Goal: Information Seeking & Learning: Check status

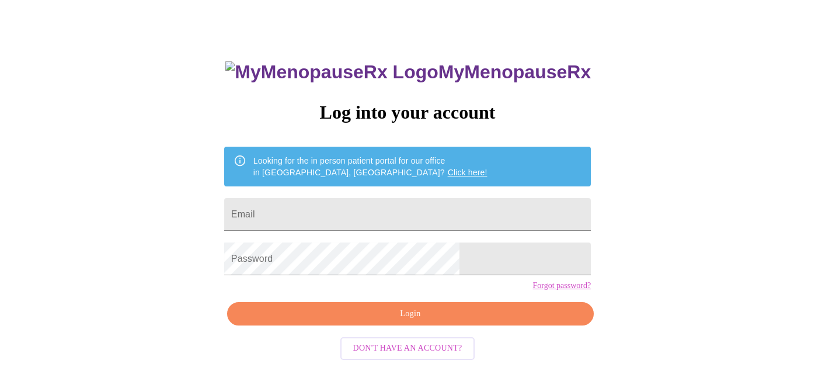
scroll to position [53, 0]
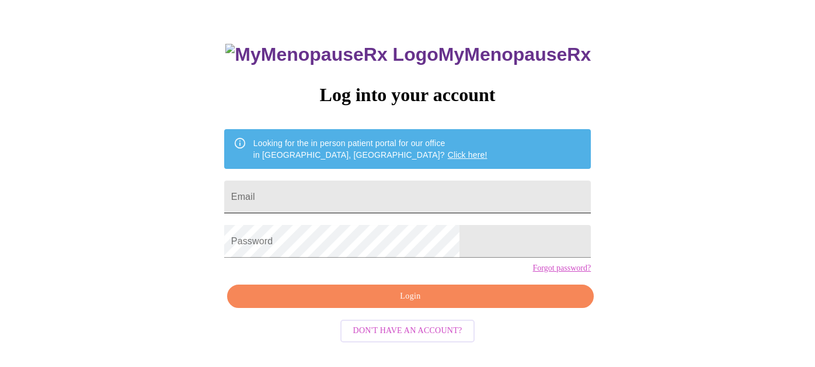
click at [406, 200] on input "Email" at bounding box center [407, 196] width 367 height 33
click at [387, 304] on span "Login" at bounding box center [411, 296] width 340 height 15
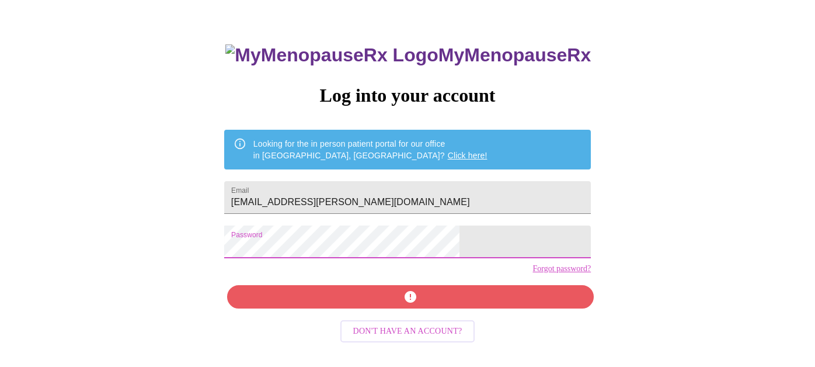
click at [386, 317] on div "MyMenopauseRx Log into your account Looking for the in person patient portal fo…" at bounding box center [408, 209] width 390 height 367
click at [415, 213] on form "Email [EMAIL_ADDRESS][PERSON_NAME][DOMAIN_NAME]" at bounding box center [407, 197] width 367 height 44
click at [415, 193] on input "[EMAIL_ADDRESS][PERSON_NAME][DOMAIN_NAME]" at bounding box center [407, 197] width 367 height 33
click at [315, 219] on div "MyMenopauseRx Log into your account Looking for the in person patient portal fo…" at bounding box center [408, 209] width 390 height 367
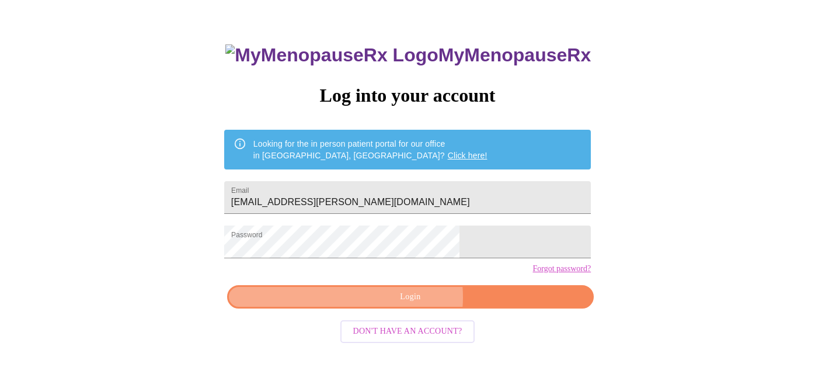
click at [401, 304] on span "Login" at bounding box center [411, 297] width 340 height 15
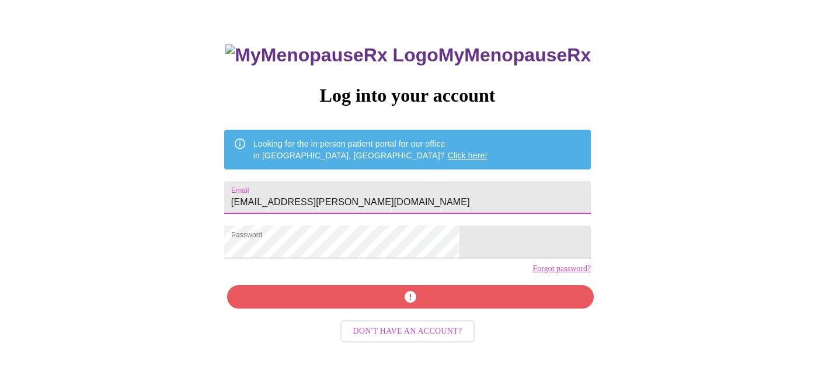
drag, startPoint x: 348, startPoint y: 197, endPoint x: 377, endPoint y: 192, distance: 30.2
click at [377, 192] on input "[EMAIL_ADDRESS][PERSON_NAME][DOMAIN_NAME]" at bounding box center [407, 197] width 367 height 33
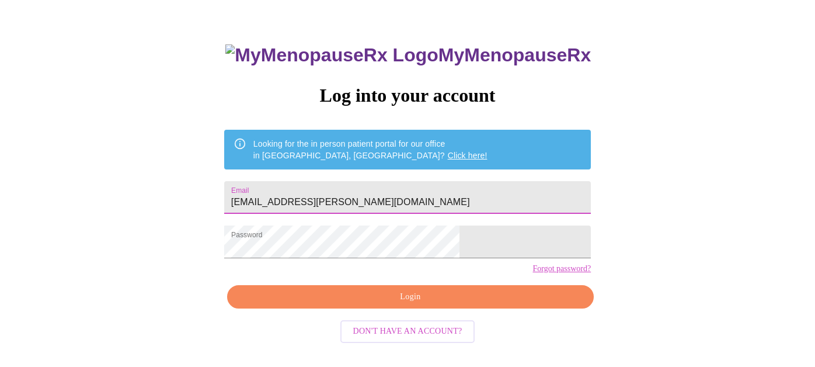
type input "[EMAIL_ADDRESS][PERSON_NAME][DOMAIN_NAME]"
click at [384, 304] on span "Login" at bounding box center [411, 297] width 340 height 15
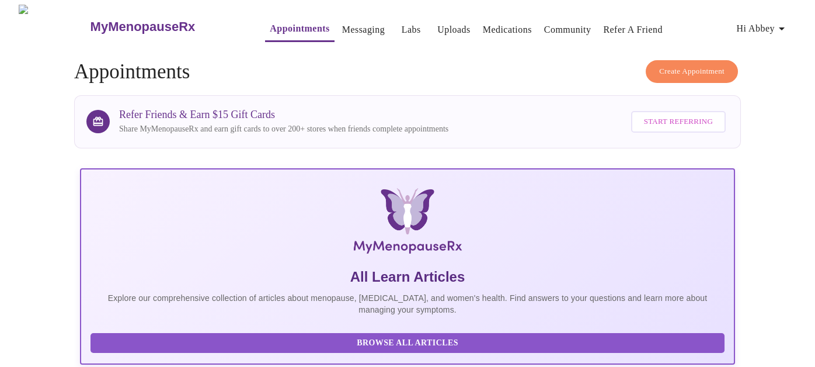
click at [397, 25] on span "Labs" at bounding box center [411, 30] width 28 height 16
click at [402, 26] on link "Labs" at bounding box center [411, 30] width 19 height 16
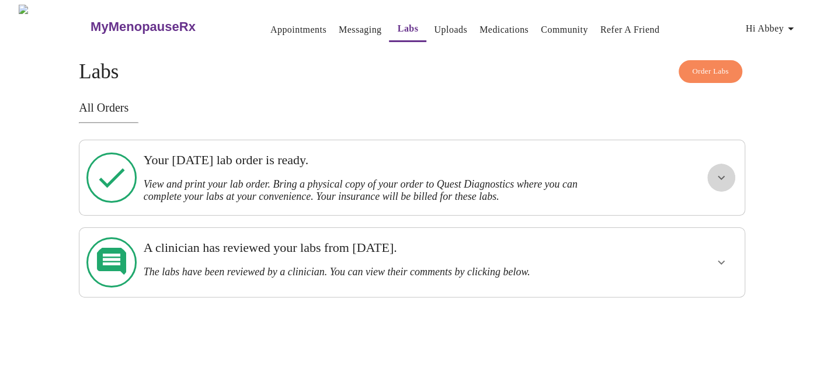
click at [723, 176] on icon "show more" at bounding box center [721, 178] width 7 height 4
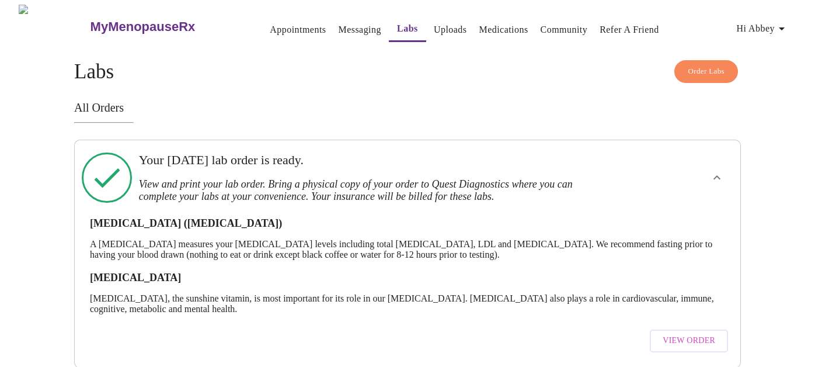
scroll to position [86, 0]
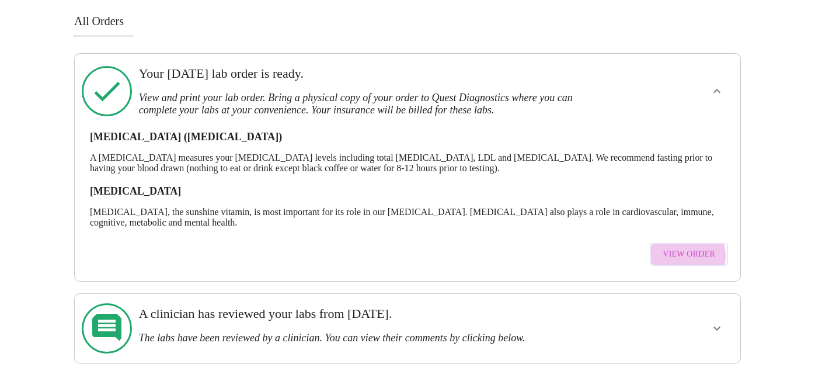
click at [688, 251] on span "View Order" at bounding box center [689, 254] width 53 height 15
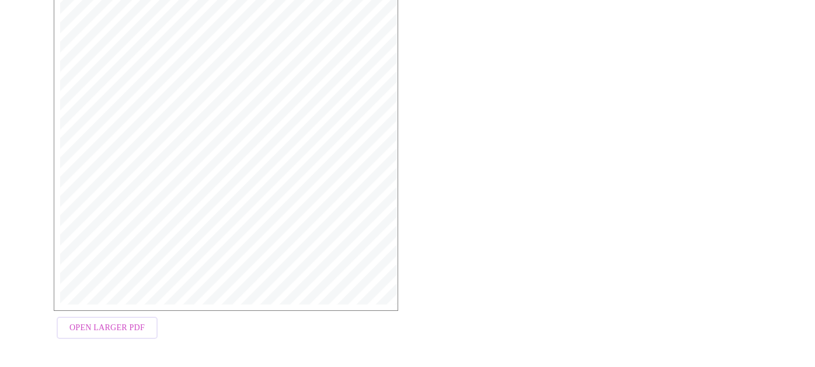
scroll to position [349, 0]
click at [117, 330] on span "Open Larger PDF" at bounding box center [107, 325] width 75 height 15
